Goal: Information Seeking & Learning: Find specific fact

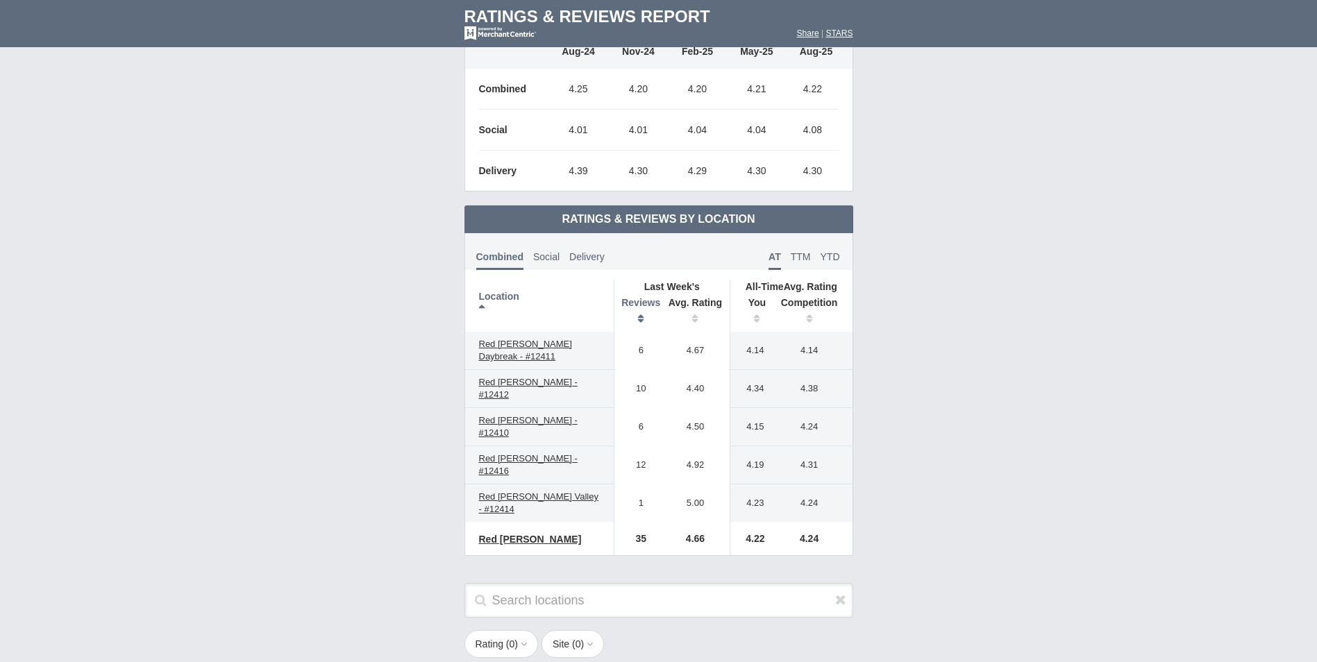
scroll to position [764, 0]
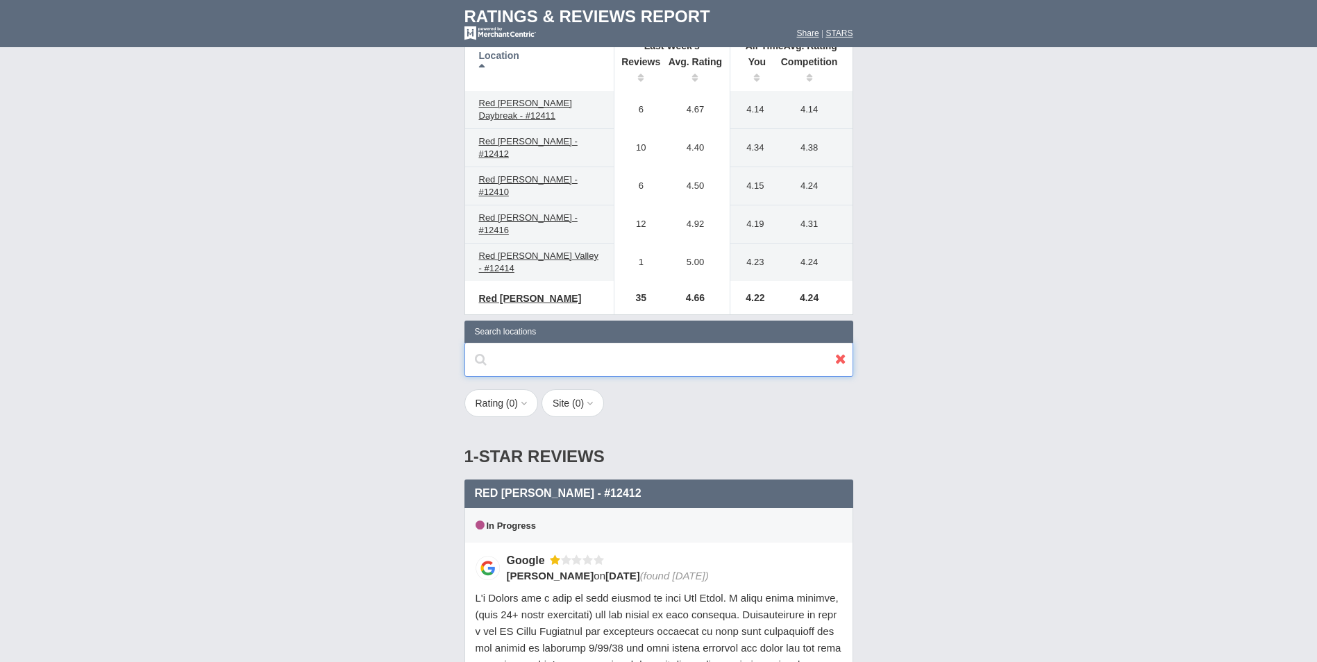
click at [686, 342] on input "text" at bounding box center [659, 359] width 389 height 35
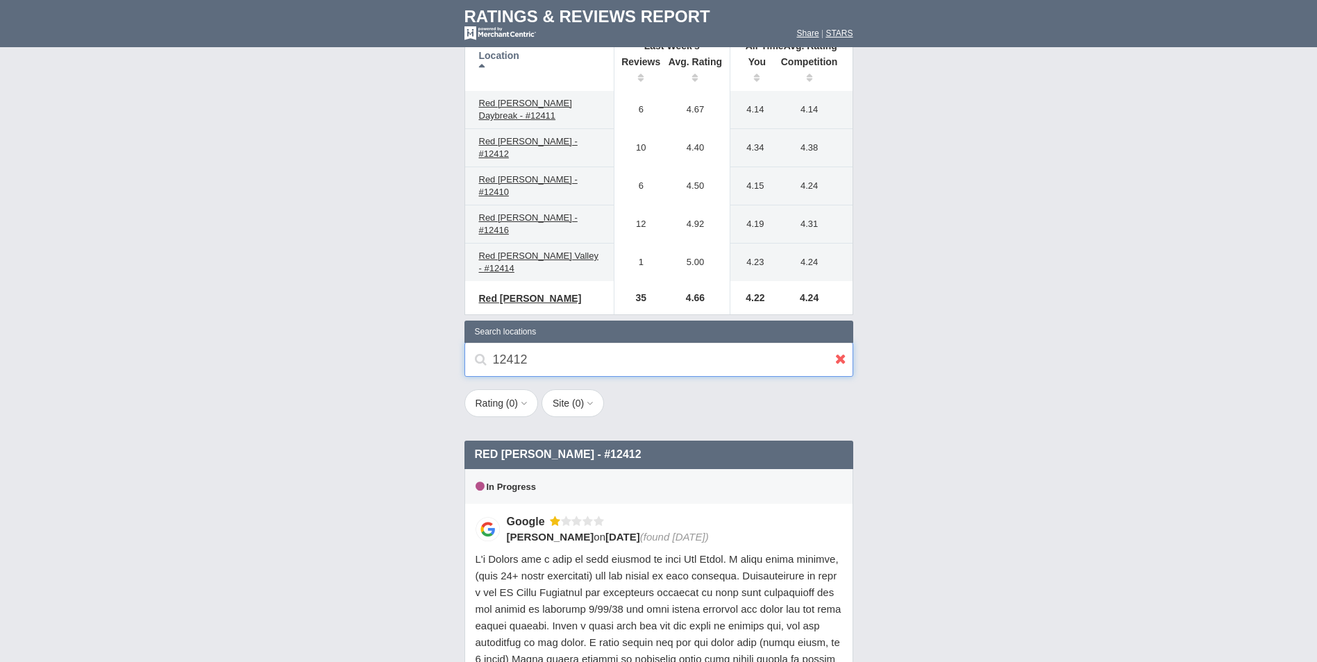
type input "12412"
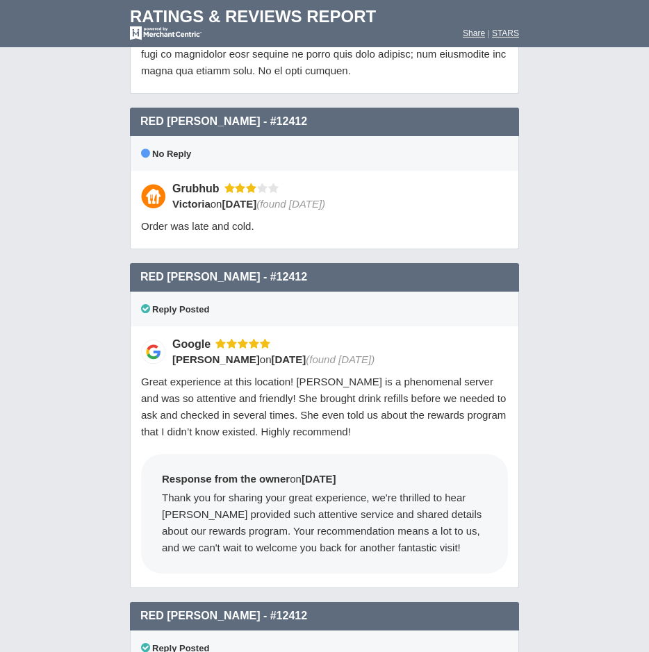
scroll to position [1806, 0]
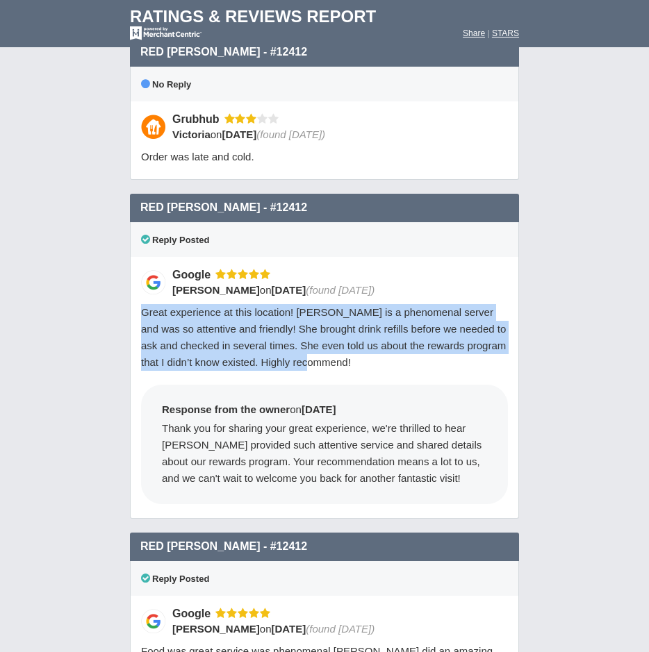
drag, startPoint x: 142, startPoint y: 278, endPoint x: 399, endPoint y: 328, distance: 261.8
click at [399, 328] on div "Great experience at this location! [PERSON_NAME] is a phenomenal server and was…" at bounding box center [324, 337] width 367 height 67
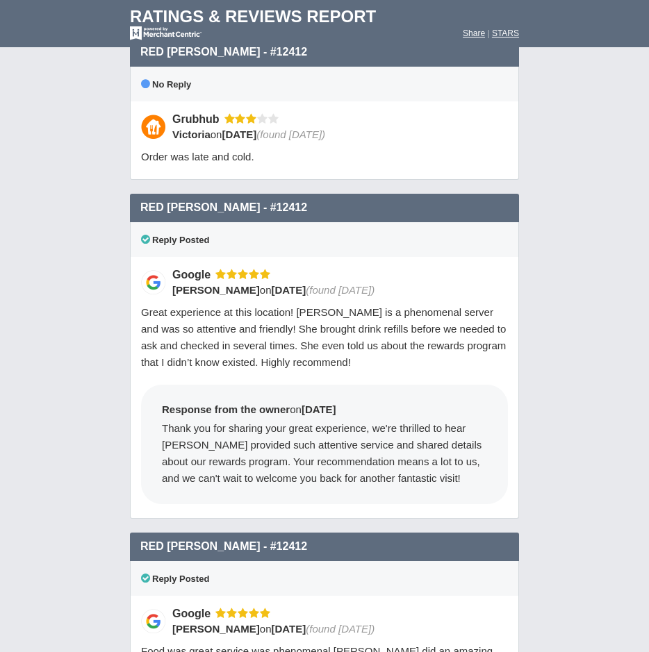
click at [205, 420] on div "Thank you for sharing your great experience, we're thrilled to hear [PERSON_NAM…" at bounding box center [324, 453] width 325 height 67
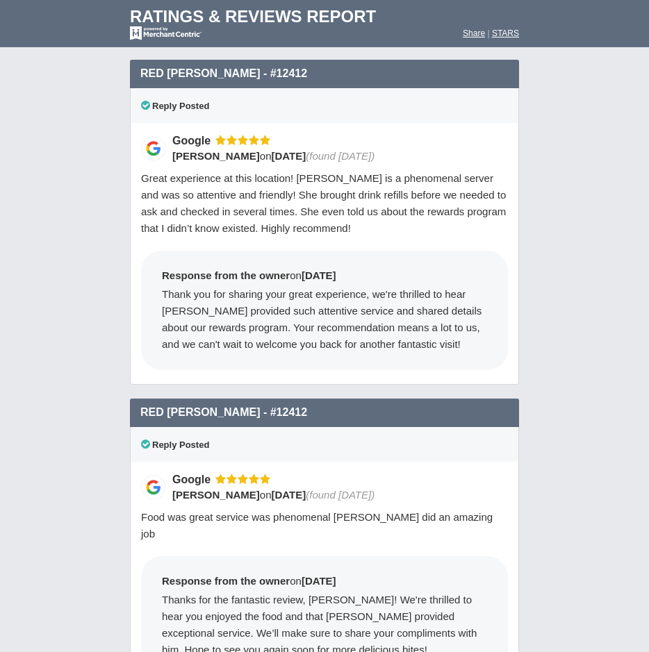
scroll to position [2153, 0]
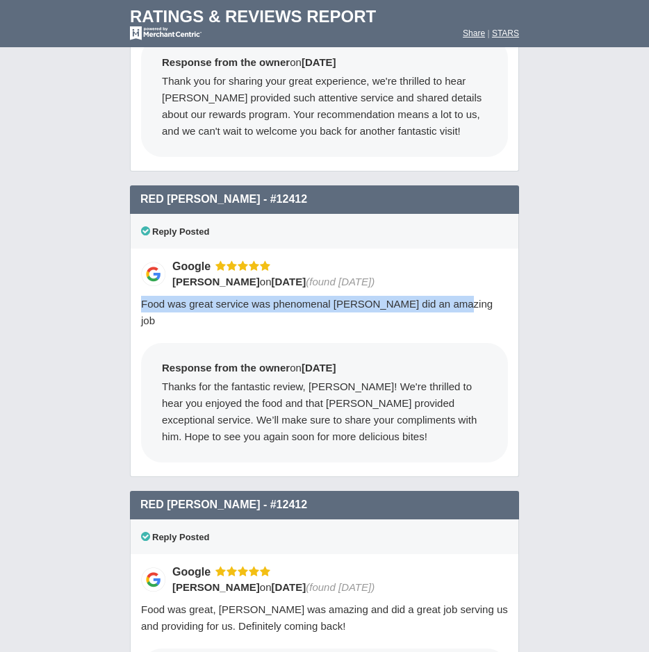
drag, startPoint x: 140, startPoint y: 271, endPoint x: 452, endPoint y: 272, distance: 311.8
click at [452, 272] on div "Google [PERSON_NAME] on [DATE] (found [DATE]) Food was great service was phenom…" at bounding box center [324, 363] width 389 height 228
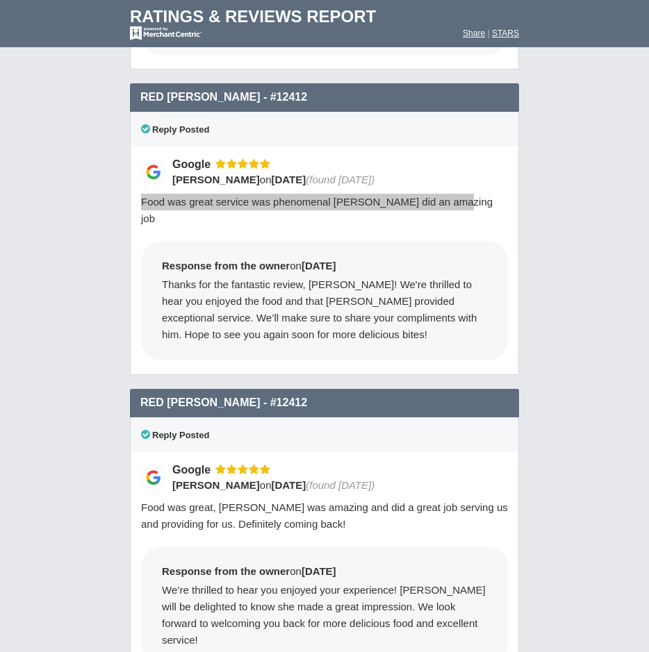
scroll to position [2430, 0]
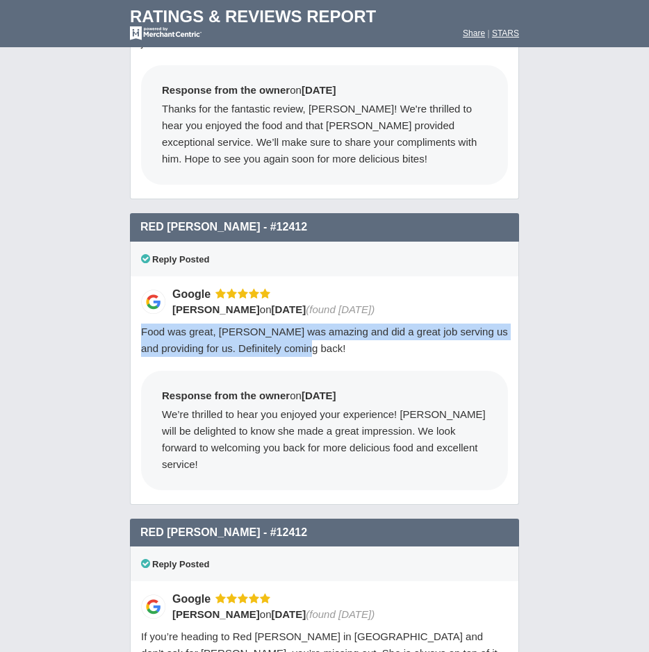
drag, startPoint x: 136, startPoint y: 281, endPoint x: 399, endPoint y: 294, distance: 263.6
click at [399, 294] on div "Google [PERSON_NAME] on [DATE] (found [DATE]) Food was great, [PERSON_NAME] was…" at bounding box center [324, 390] width 389 height 228
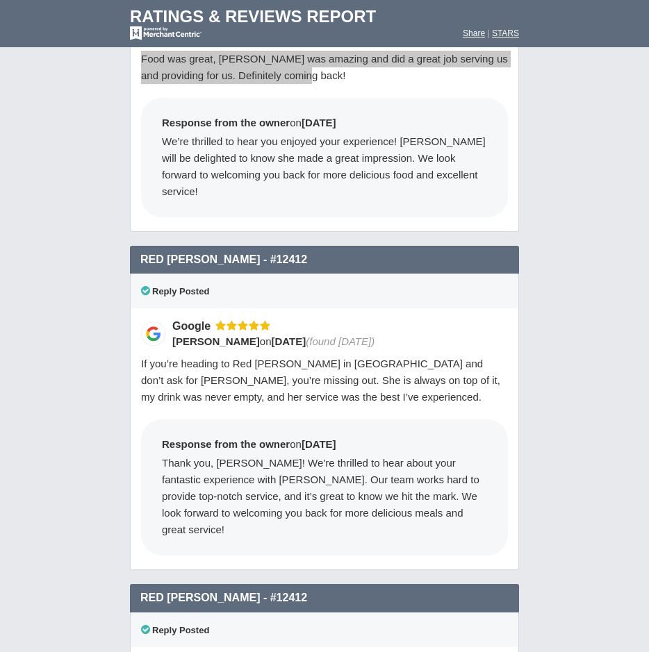
scroll to position [2708, 0]
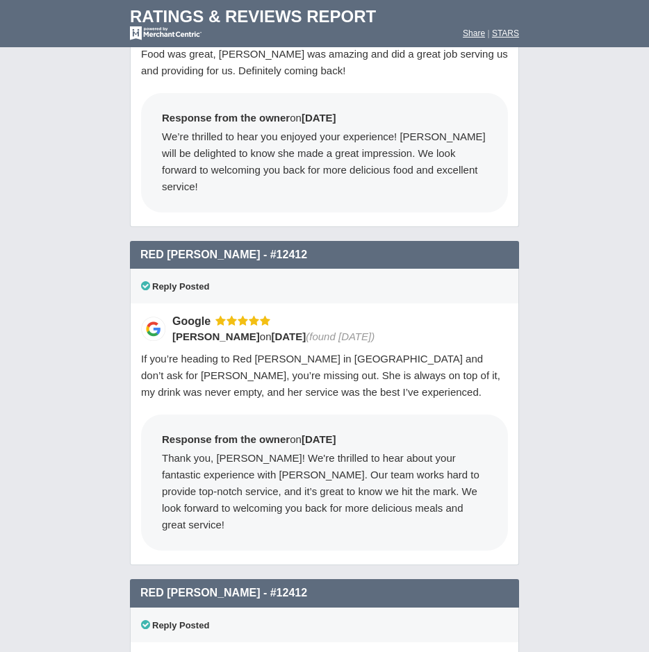
click at [199, 353] on span "If you’re heading to Red [PERSON_NAME] in [GEOGRAPHIC_DATA] and don’t ask for […" at bounding box center [320, 375] width 359 height 45
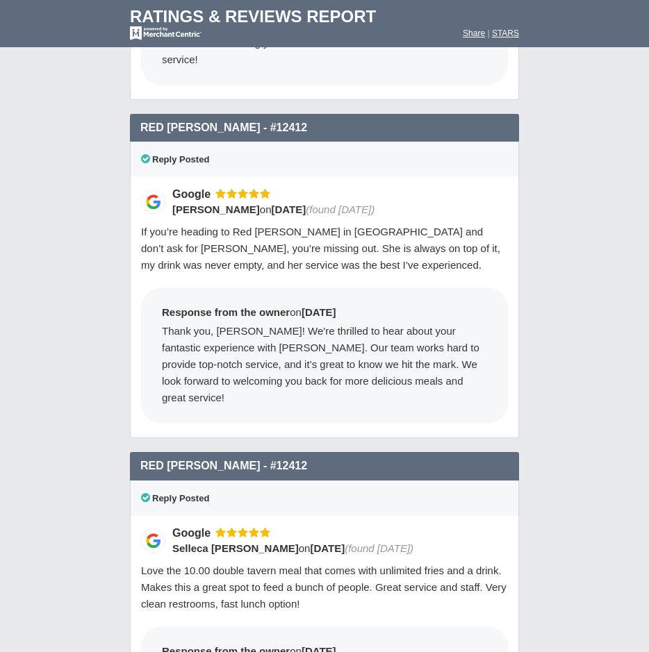
scroll to position [2847, 0]
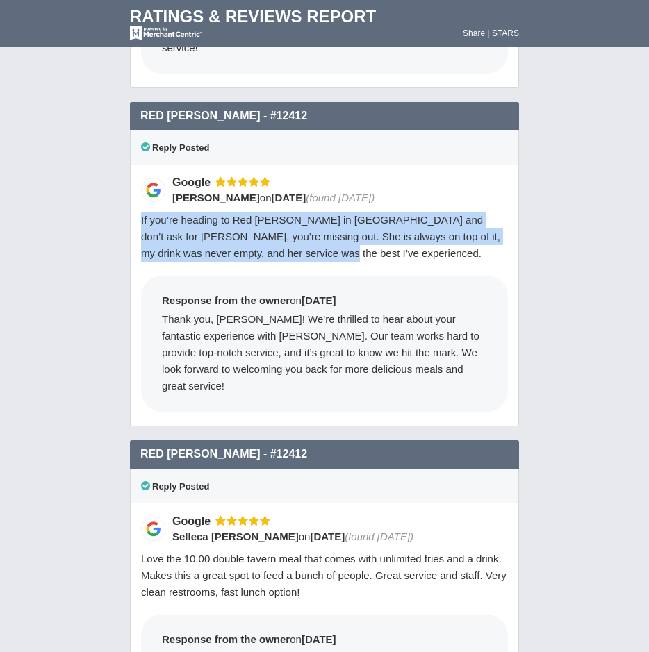
drag, startPoint x: 141, startPoint y: 155, endPoint x: 487, endPoint y: 192, distance: 348.5
click at [487, 212] on div "If you’re heading to Red [PERSON_NAME] in [GEOGRAPHIC_DATA] and don’t ask for […" at bounding box center [324, 237] width 367 height 50
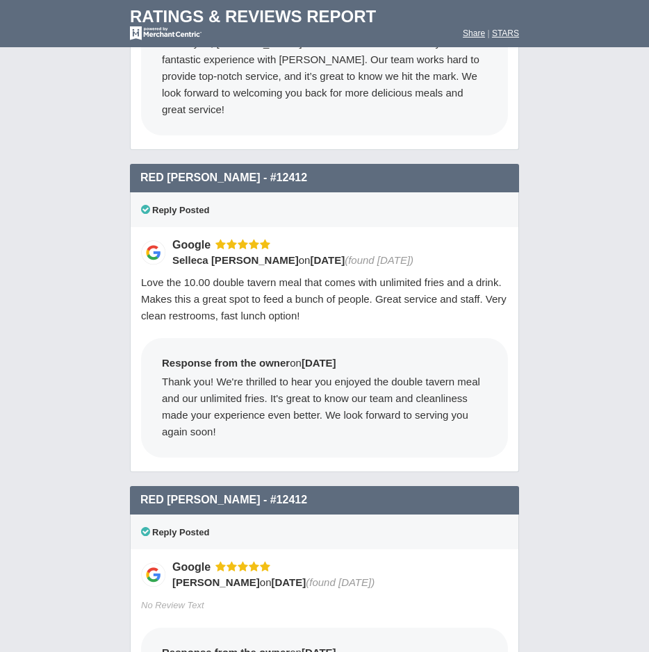
scroll to position [3125, 0]
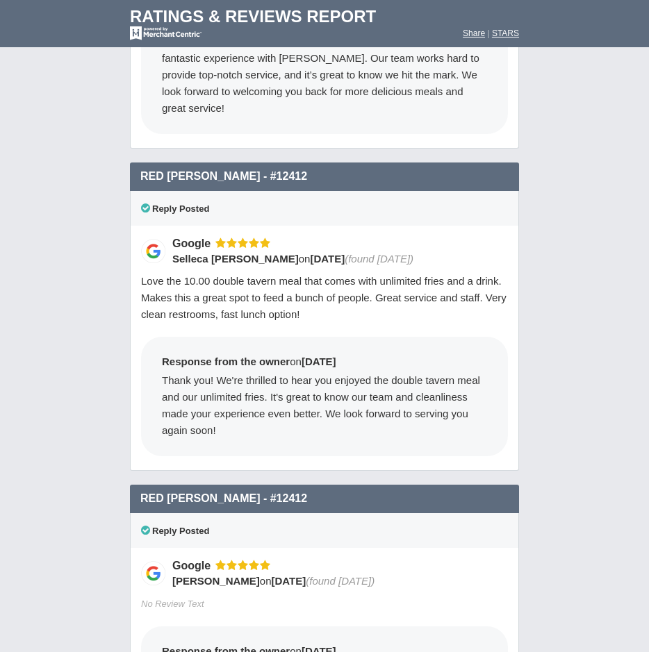
click at [222, 273] on div "Love the 10.00 double tavern meal that comes with unlimited fries and a drink. …" at bounding box center [324, 298] width 367 height 50
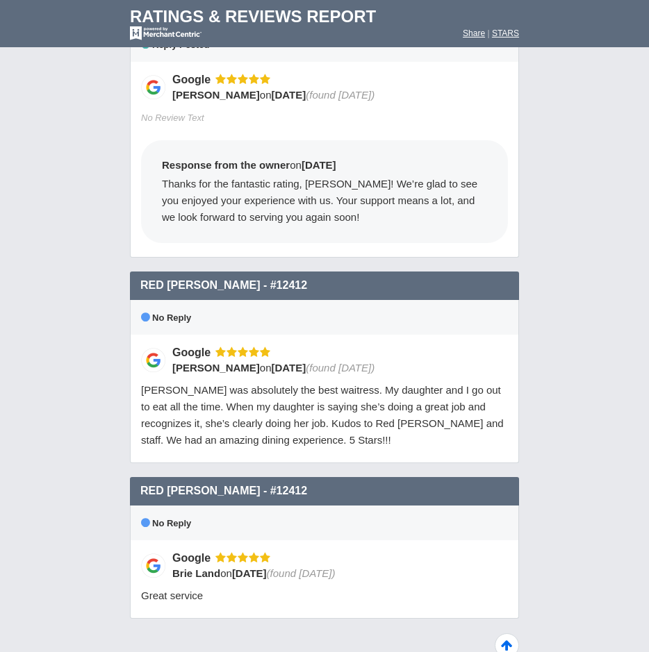
scroll to position [3614, 0]
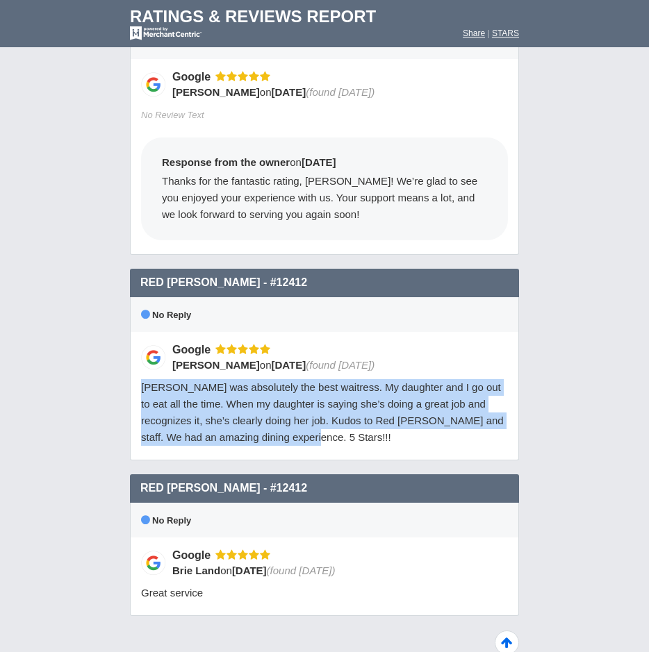
drag, startPoint x: 141, startPoint y: 302, endPoint x: 395, endPoint y: 347, distance: 258.1
click at [395, 379] on div "[PERSON_NAME] was absolutely the best waitress. My daughter and I go out to eat…" at bounding box center [324, 412] width 367 height 67
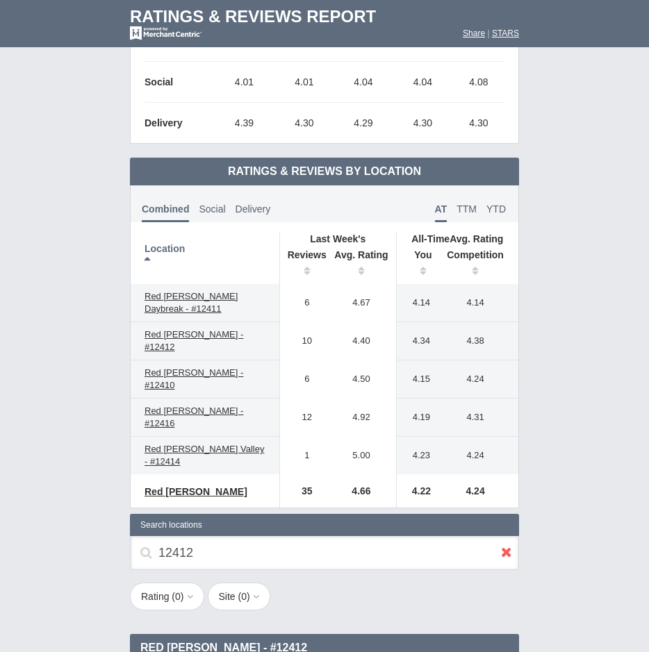
scroll to position [558, 0]
